Goal: Information Seeking & Learning: Learn about a topic

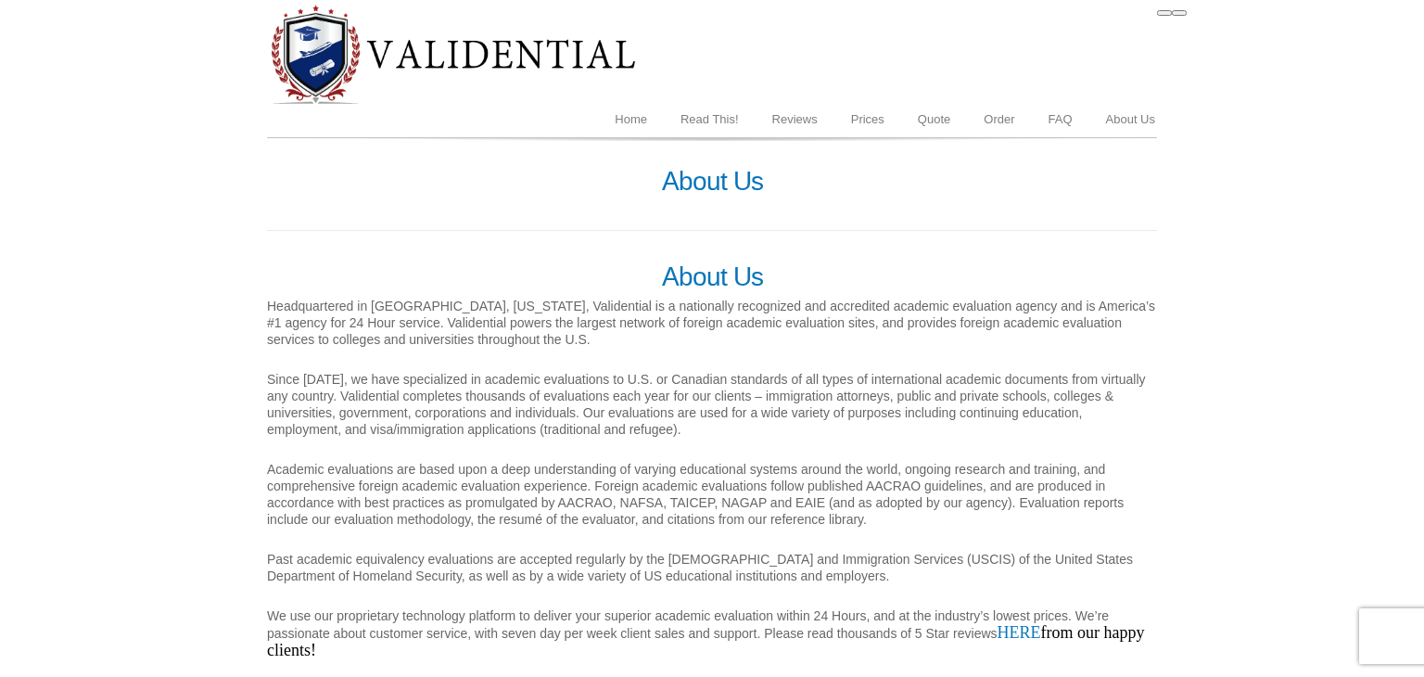
click at [421, 353] on div "About Us Headquartered in [GEOGRAPHIC_DATA], [US_STATE], Validential is a natio…" at bounding box center [712, 460] width 890 height 397
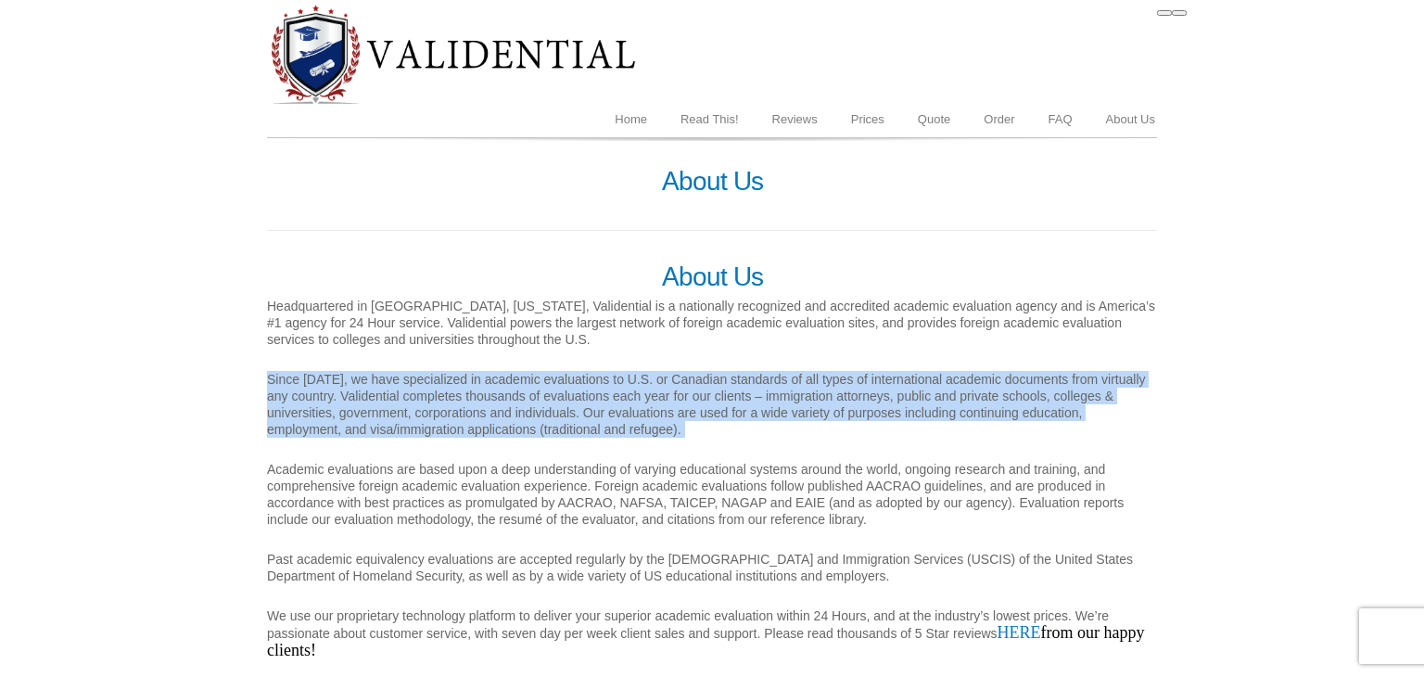
click at [409, 334] on p "Headquartered in [GEOGRAPHIC_DATA], [US_STATE], Validential is a nationally rec…" at bounding box center [712, 323] width 890 height 50
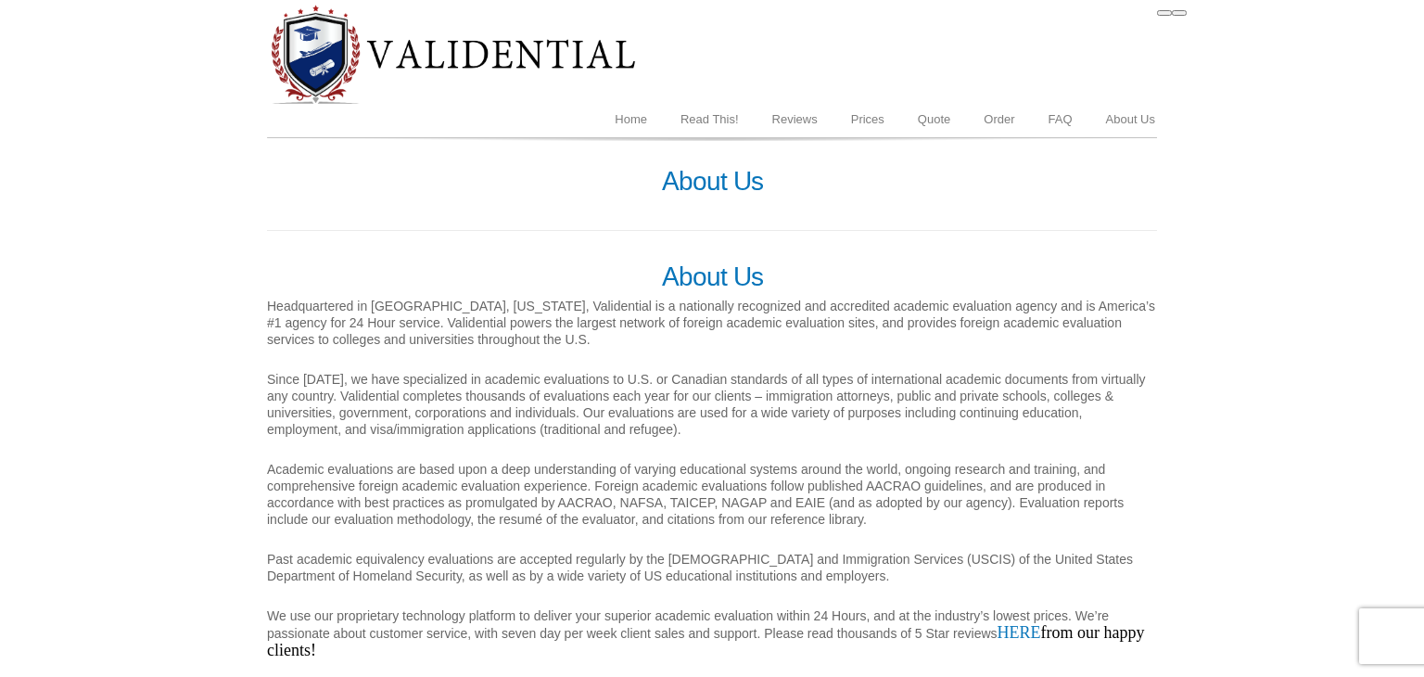
click at [409, 334] on p "Headquartered in [GEOGRAPHIC_DATA], [US_STATE], Validential is a nationally rec…" at bounding box center [712, 323] width 890 height 50
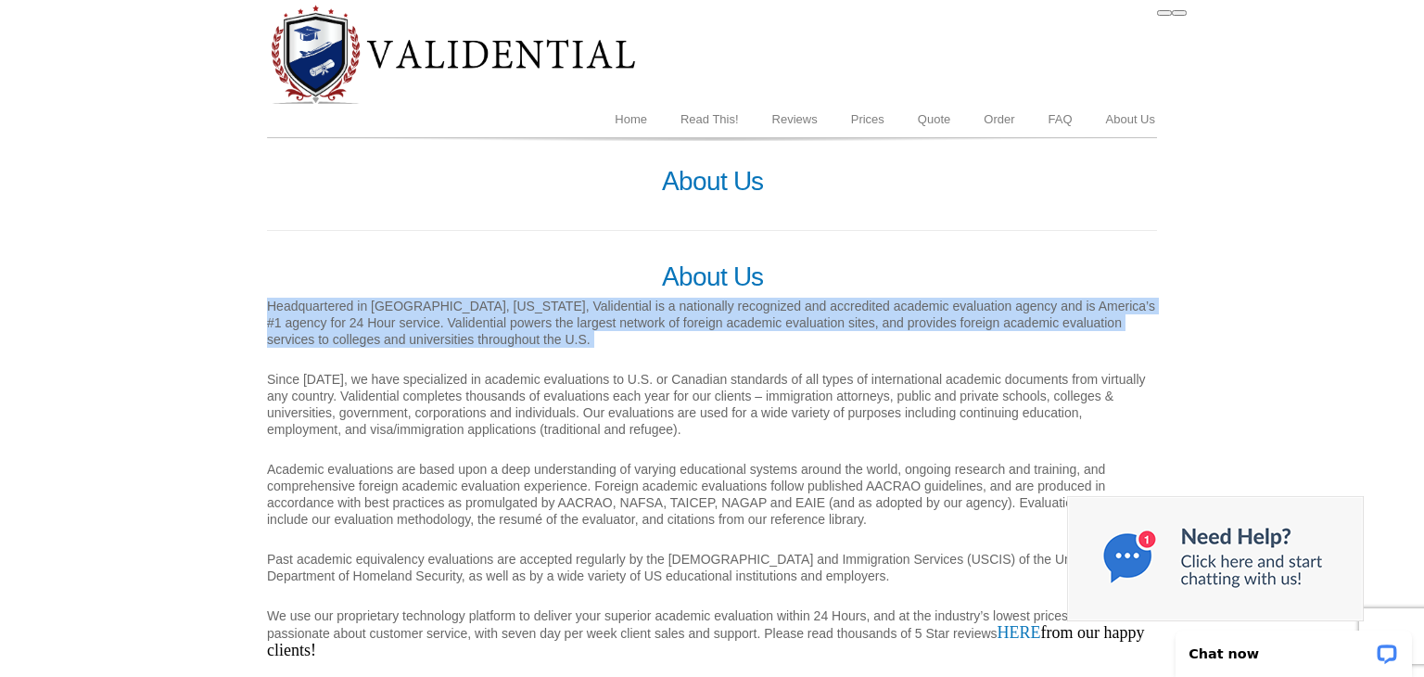
click at [391, 522] on p "Academic evaluations are based upon a deep understanding of varying educational…" at bounding box center [712, 494] width 890 height 67
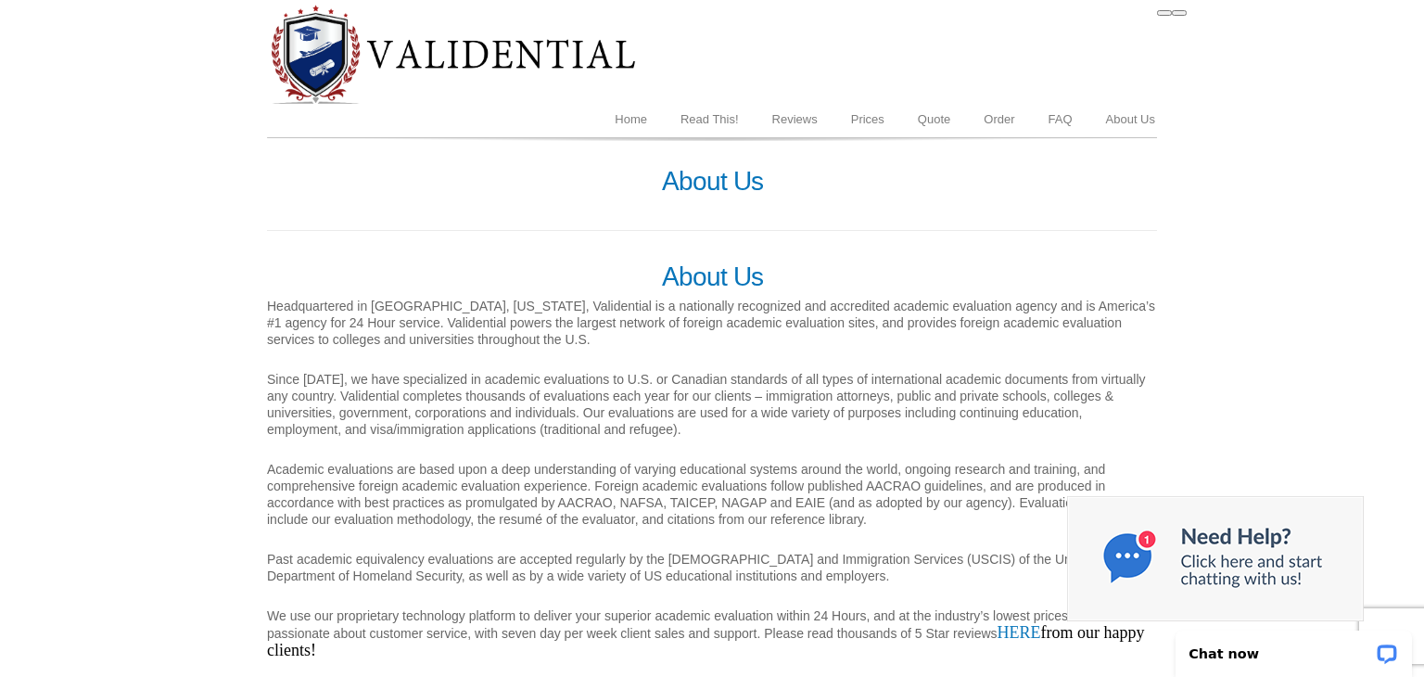
click at [411, 334] on p "Headquartered in [GEOGRAPHIC_DATA], [US_STATE], Validential is a nationally rec…" at bounding box center [712, 323] width 890 height 50
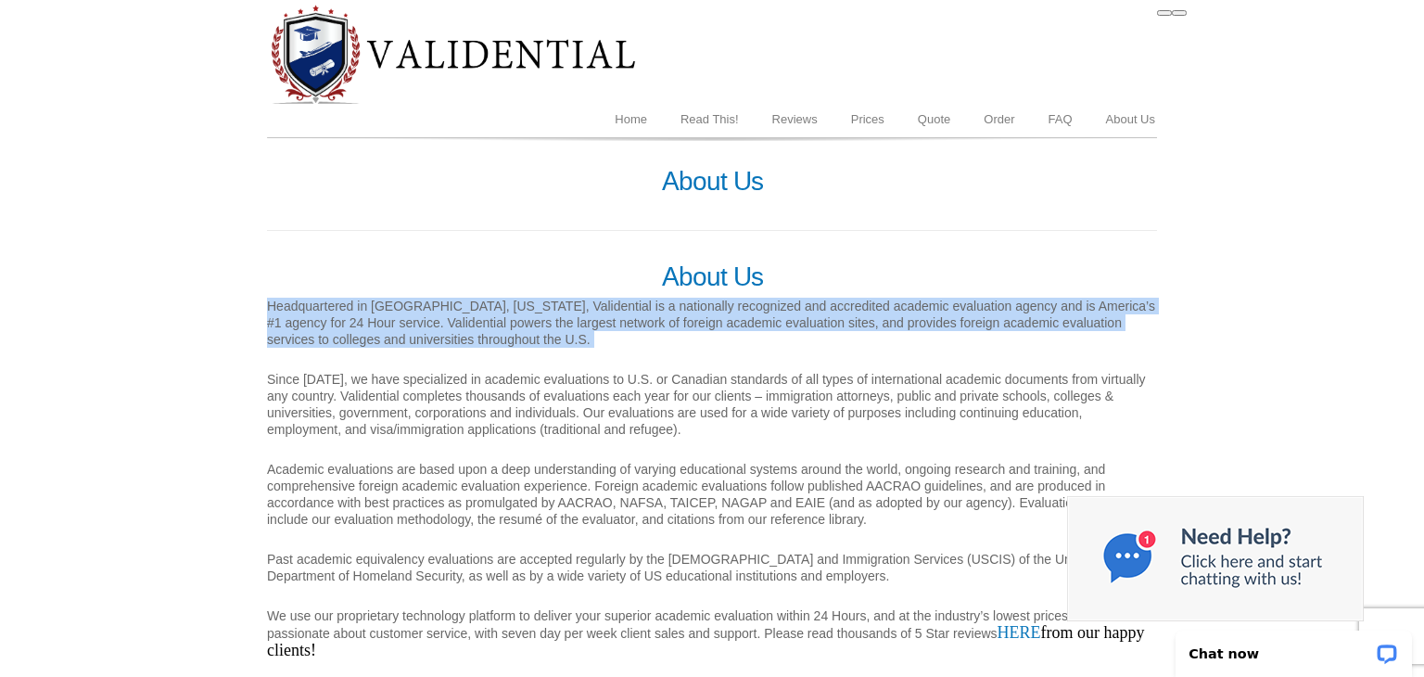
click at [407, 392] on p "Since [DATE], we have specialized in academic evaluations to U.S. or Canadian s…" at bounding box center [712, 404] width 890 height 67
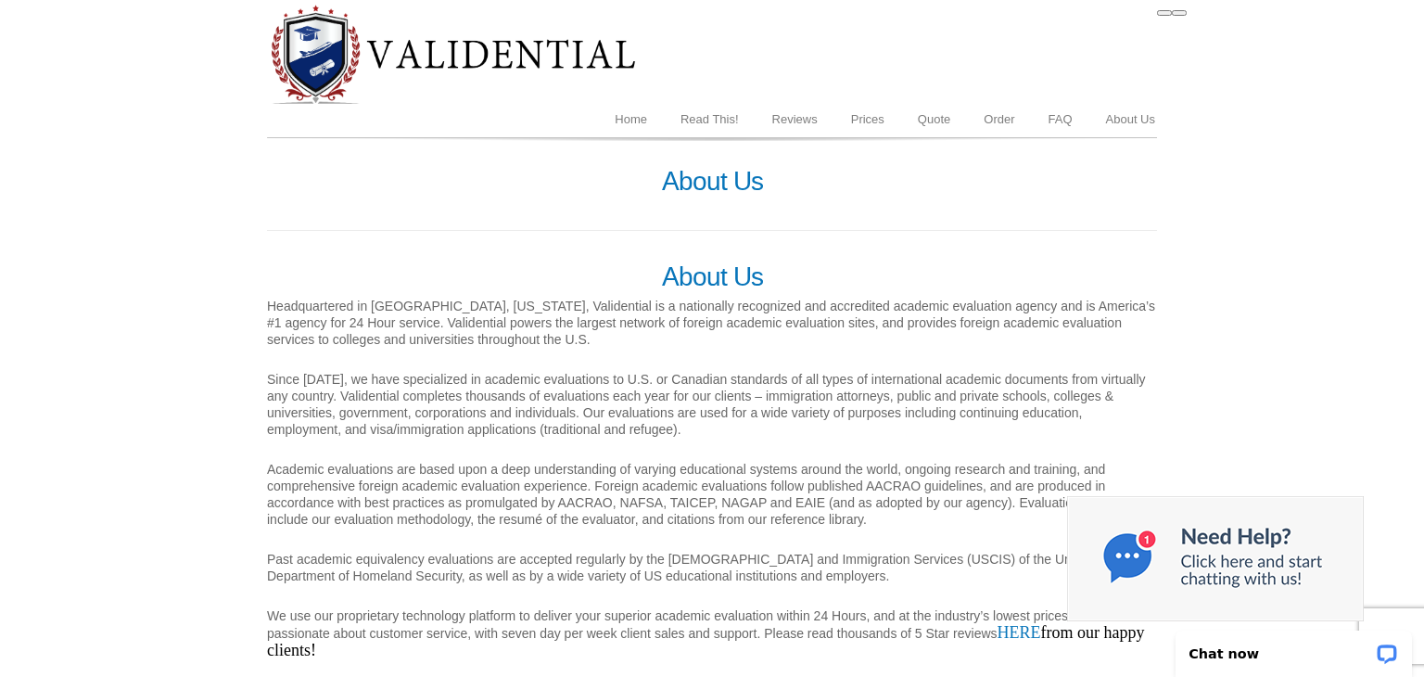
click at [407, 392] on p "Since [DATE], we have specialized in academic evaluations to U.S. or Canadian s…" at bounding box center [712, 404] width 890 height 67
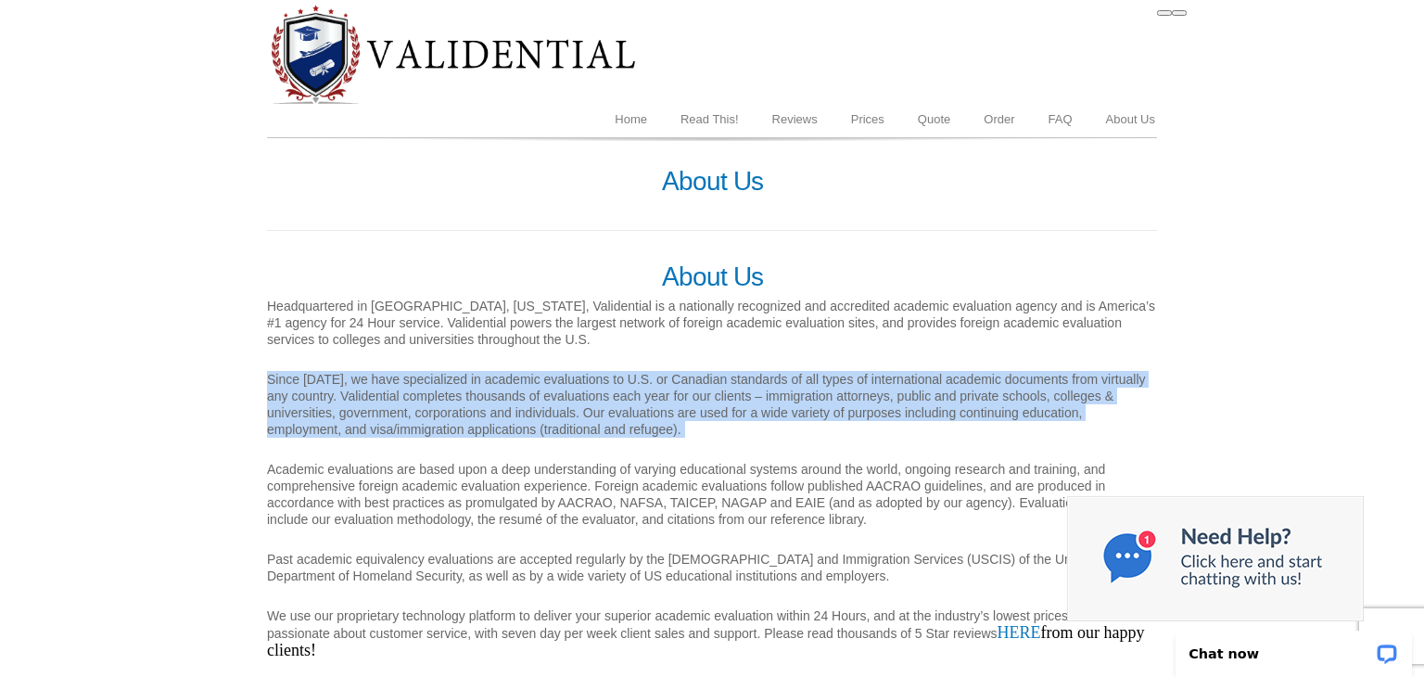
click at [407, 392] on p "Since [DATE], we have specialized in academic evaluations to U.S. or Canadian s…" at bounding box center [712, 404] width 890 height 67
